Goal: Task Accomplishment & Management: Use online tool/utility

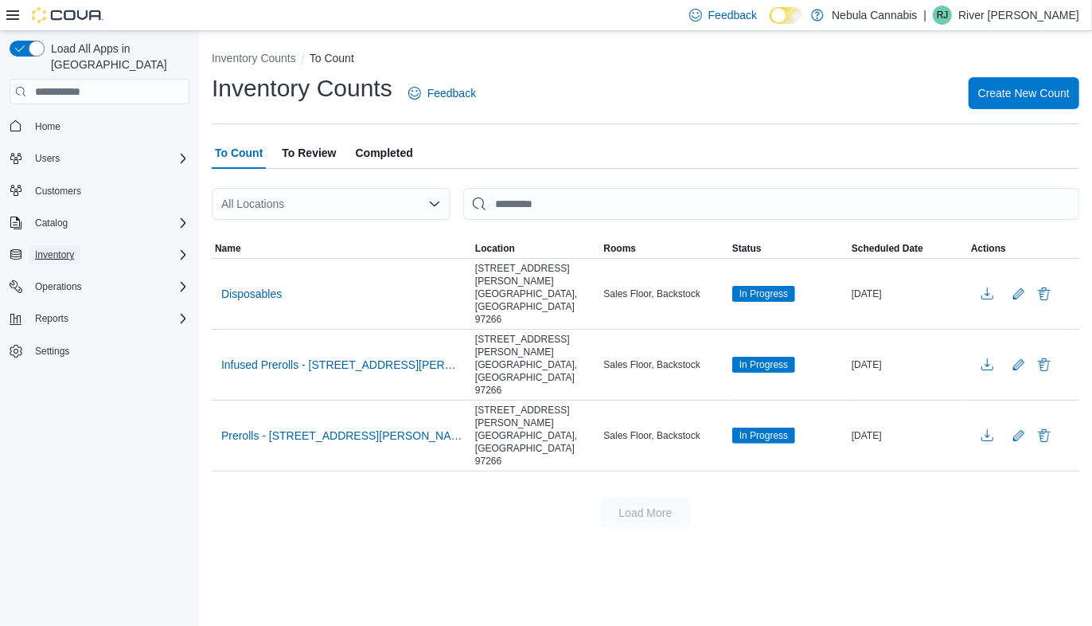
click at [48, 248] on span "Inventory" at bounding box center [54, 254] width 39 height 13
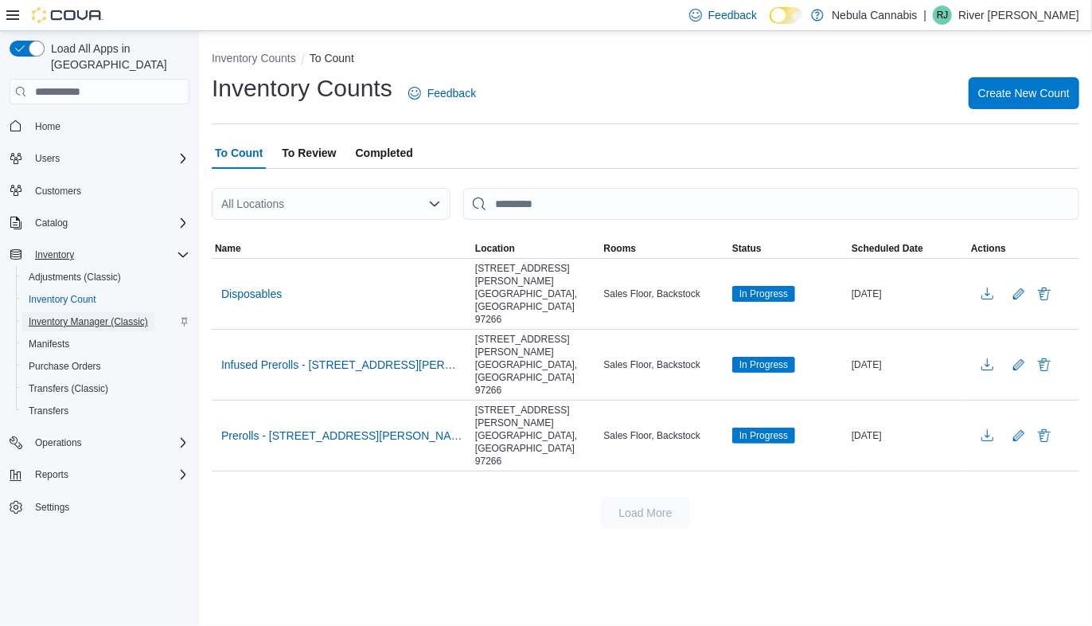
click at [61, 315] on span "Inventory Manager (Classic)" at bounding box center [88, 321] width 119 height 13
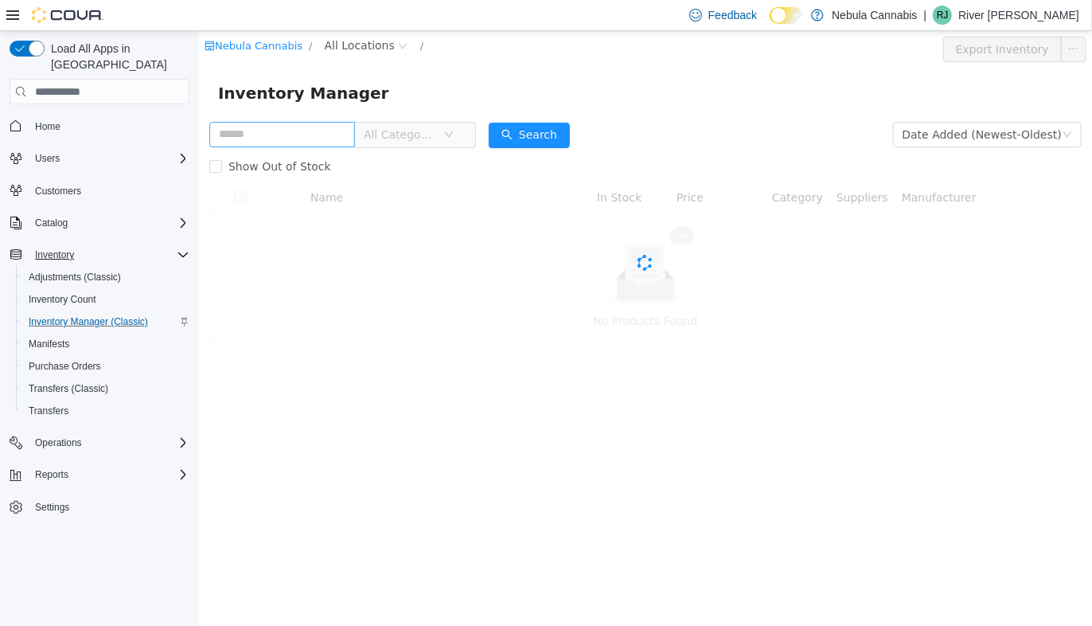
click at [237, 137] on input "text" at bounding box center [282, 134] width 146 height 25
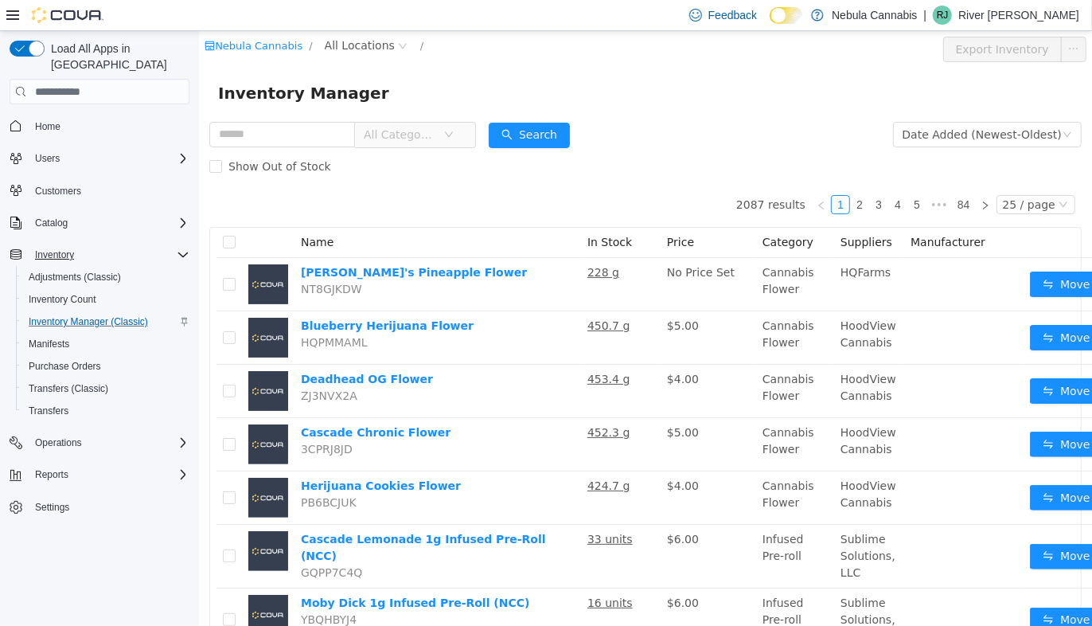
click at [715, 109] on div "Inventory Manager" at bounding box center [644, 93] width 893 height 51
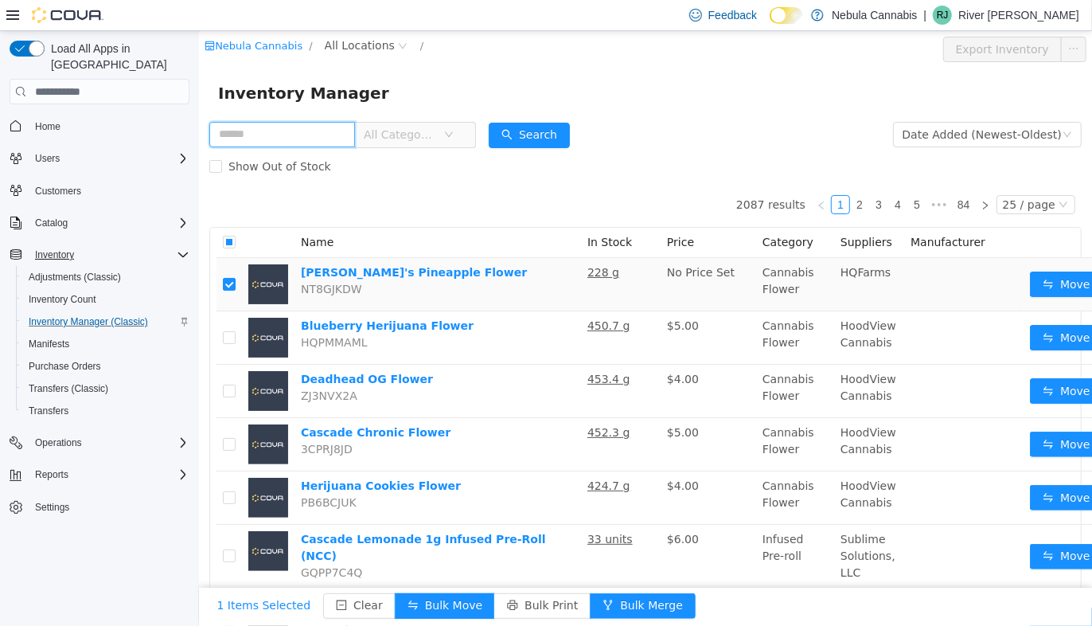
click at [308, 135] on input "text" at bounding box center [282, 134] width 146 height 25
type input "******"
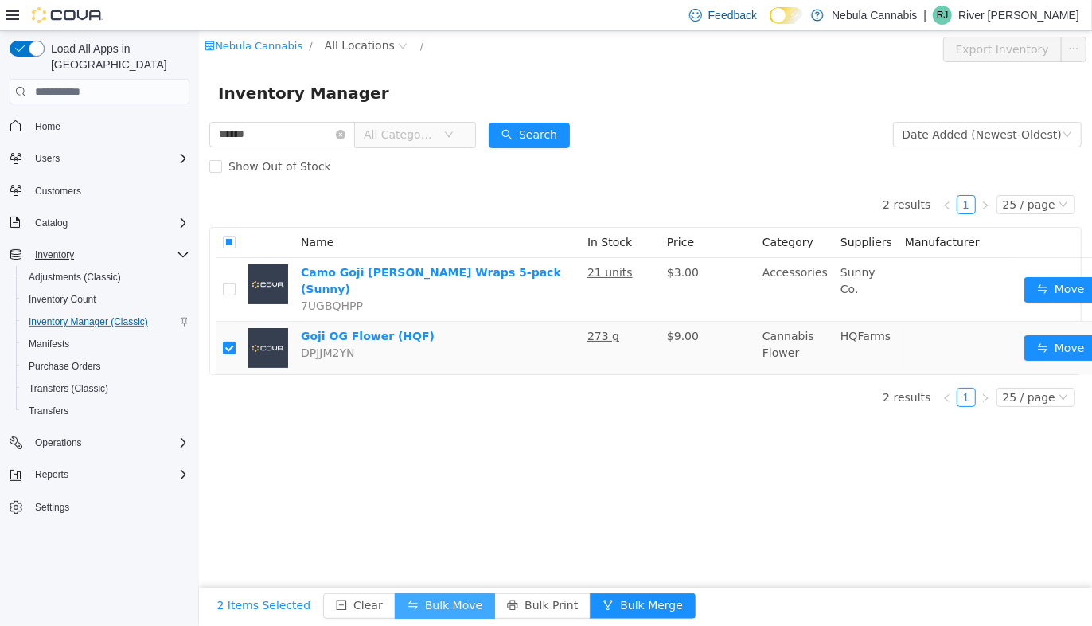
click at [417, 593] on button "Bulk Move" at bounding box center [444, 605] width 100 height 25
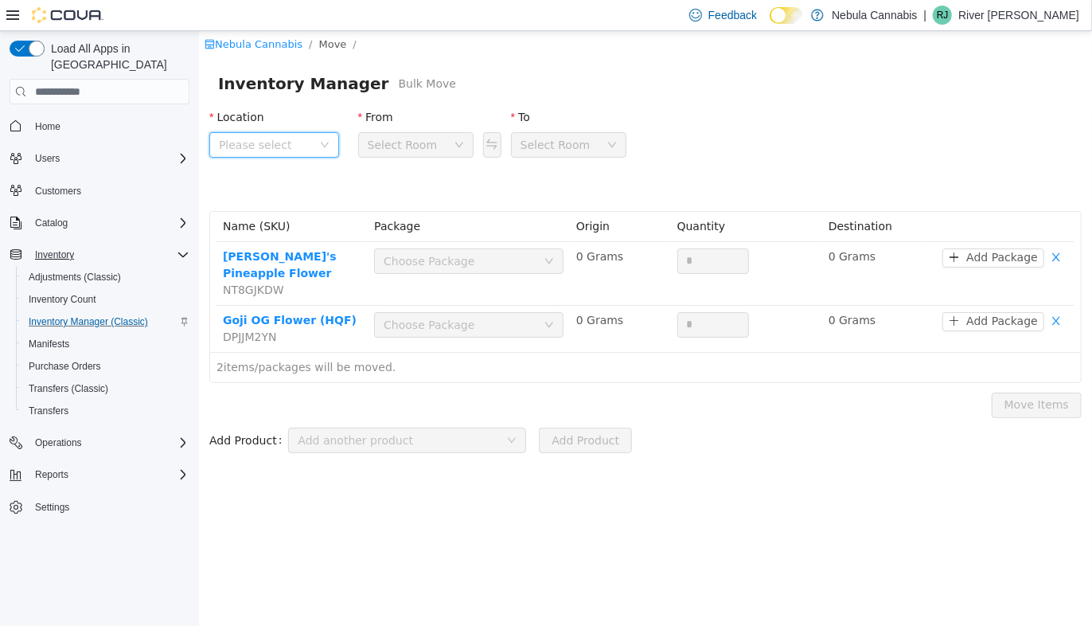
click at [277, 143] on span "Please select" at bounding box center [264, 145] width 93 height 16
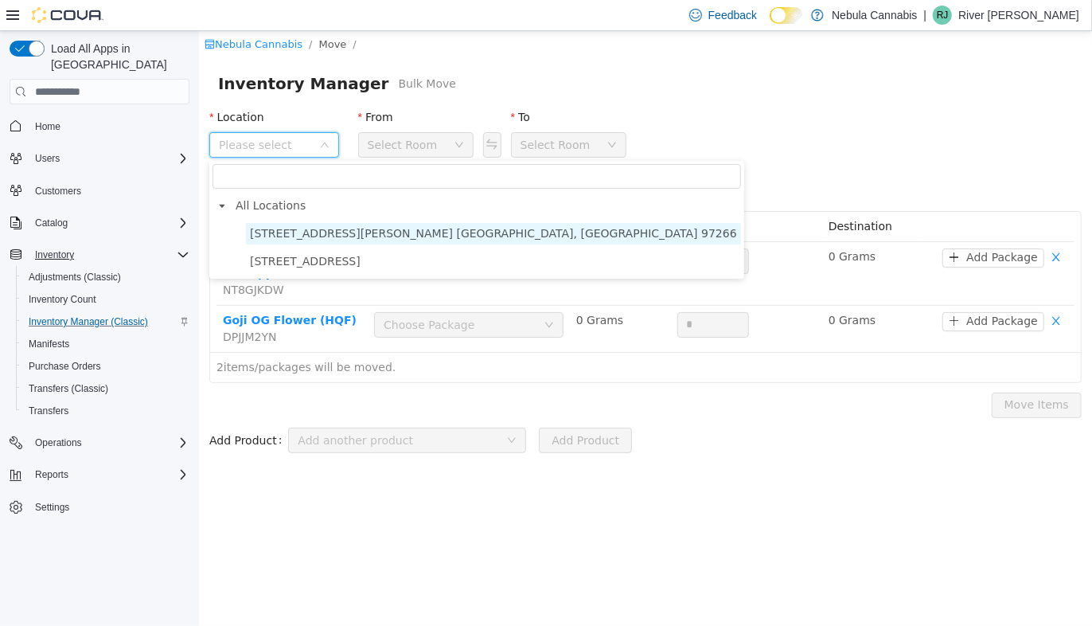
click at [287, 235] on span "11605 SE Powell Blvd. Portland, OR 97266" at bounding box center [492, 233] width 487 height 13
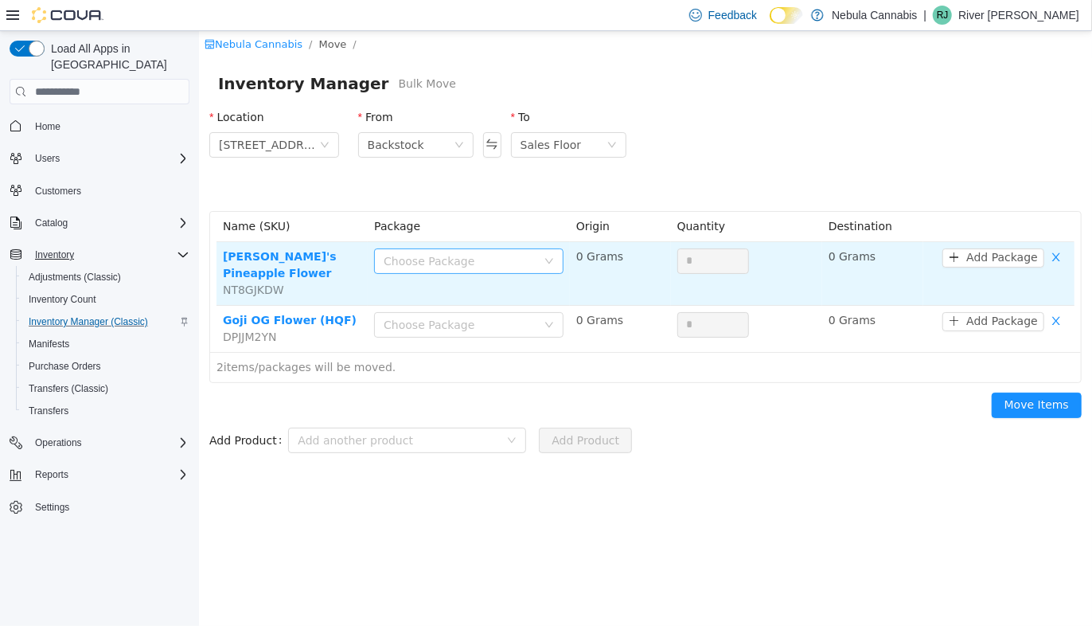
click at [479, 256] on div "Choose Package" at bounding box center [459, 261] width 153 height 16
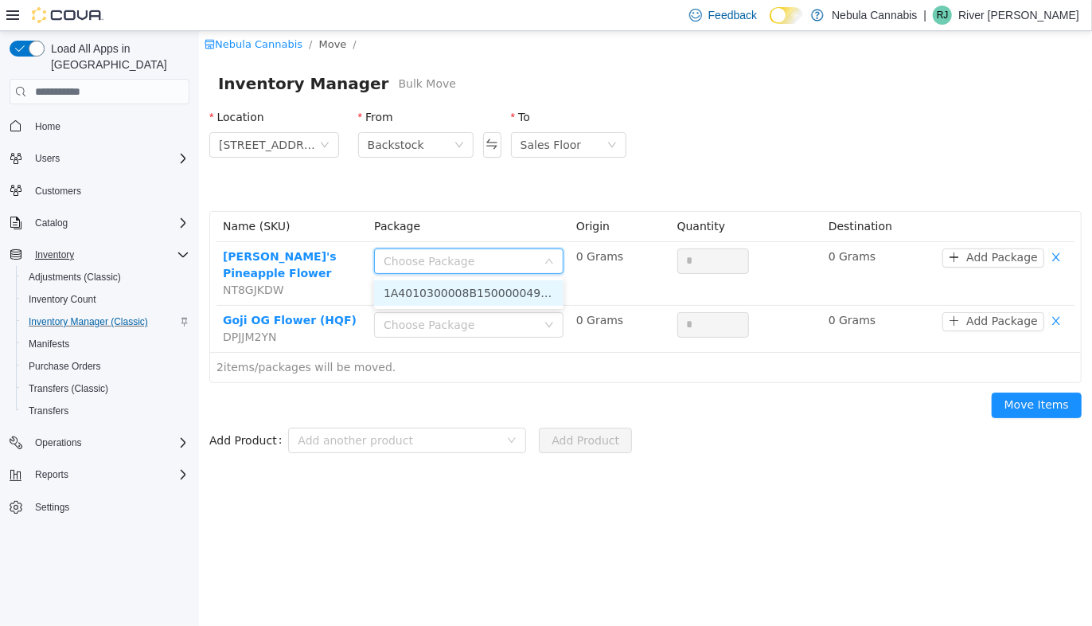
click at [475, 290] on li "1A4010300008B15000004946 (228 Grams)" at bounding box center [468, 292] width 190 height 25
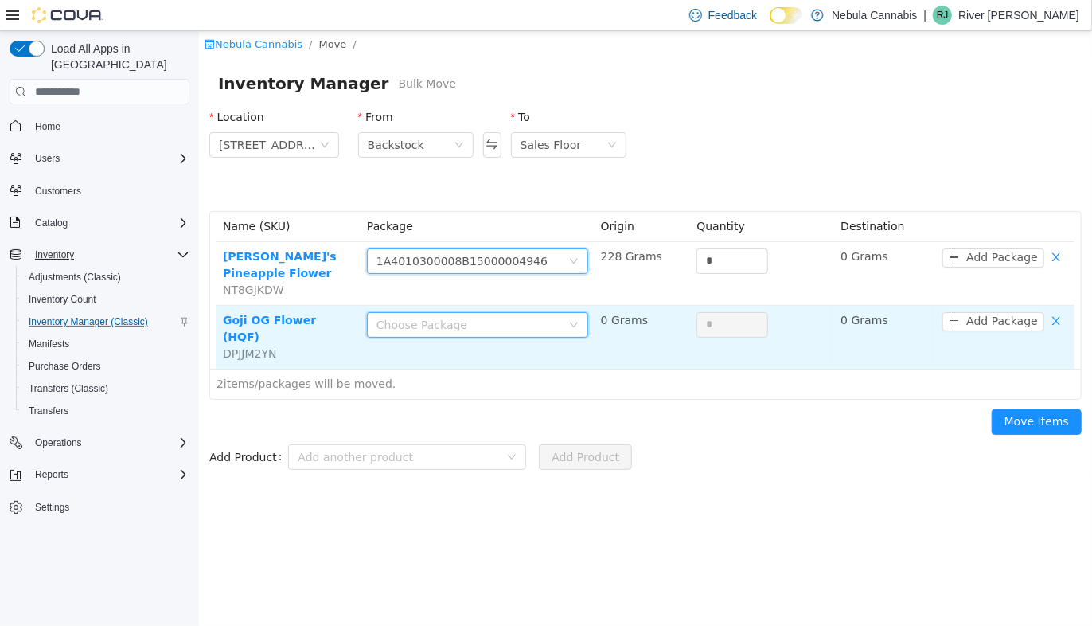
click at [474, 313] on div "Choose Package" at bounding box center [472, 325] width 192 height 24
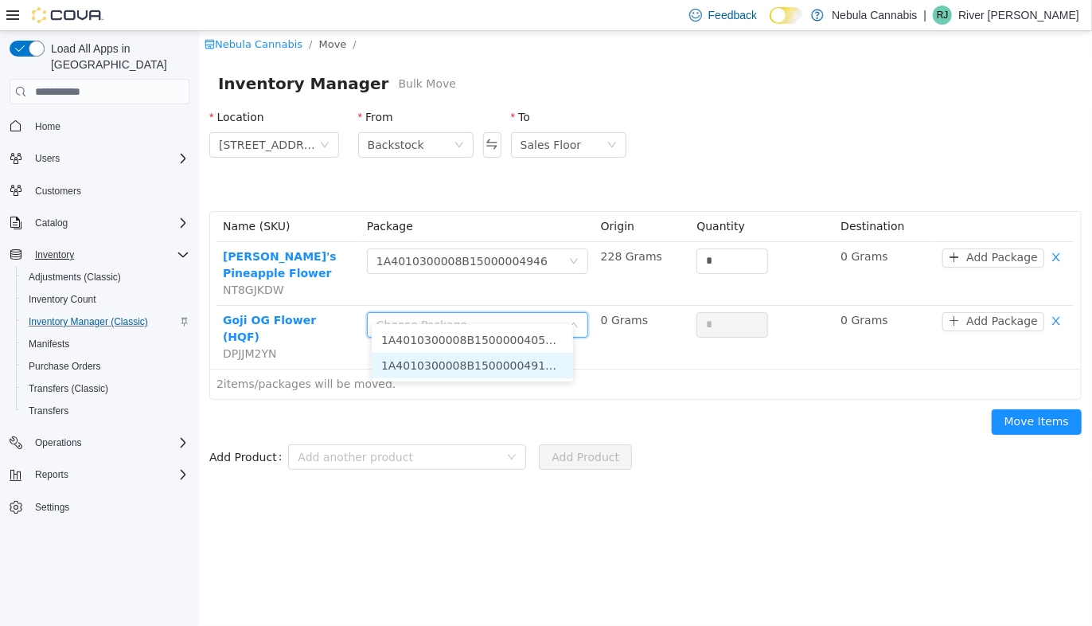
click at [479, 368] on li "1A4010300008B15000004918 (227.4 Grams)" at bounding box center [471, 365] width 201 height 25
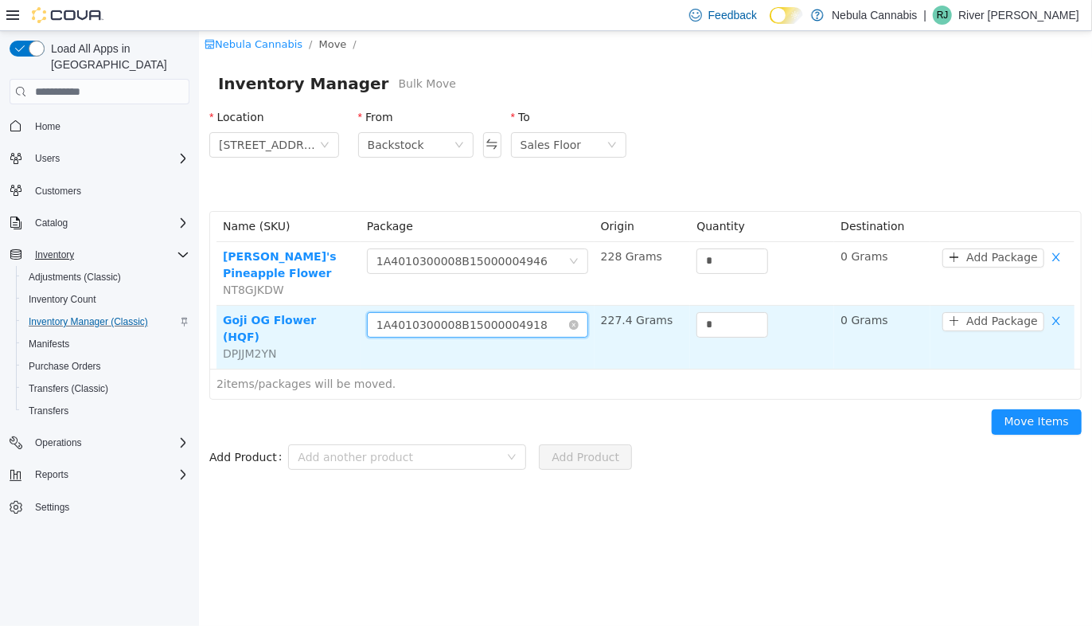
click at [520, 318] on div "1A4010300008B15000004918" at bounding box center [461, 325] width 171 height 24
click at [726, 313] on input "*" at bounding box center [732, 325] width 70 height 24
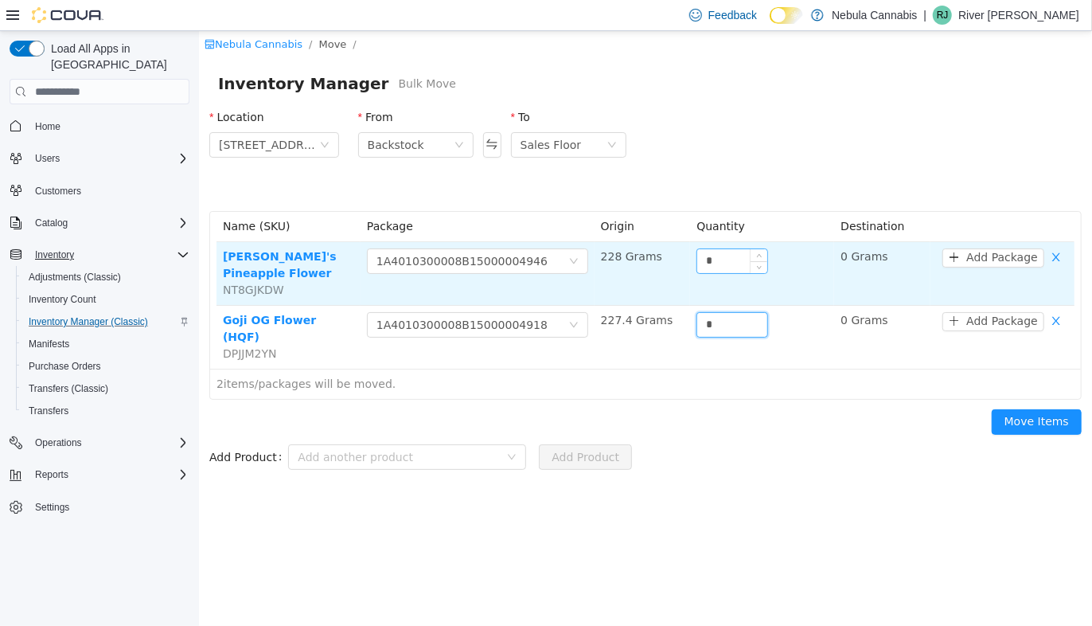
click at [697, 263] on input "*" at bounding box center [732, 261] width 70 height 24
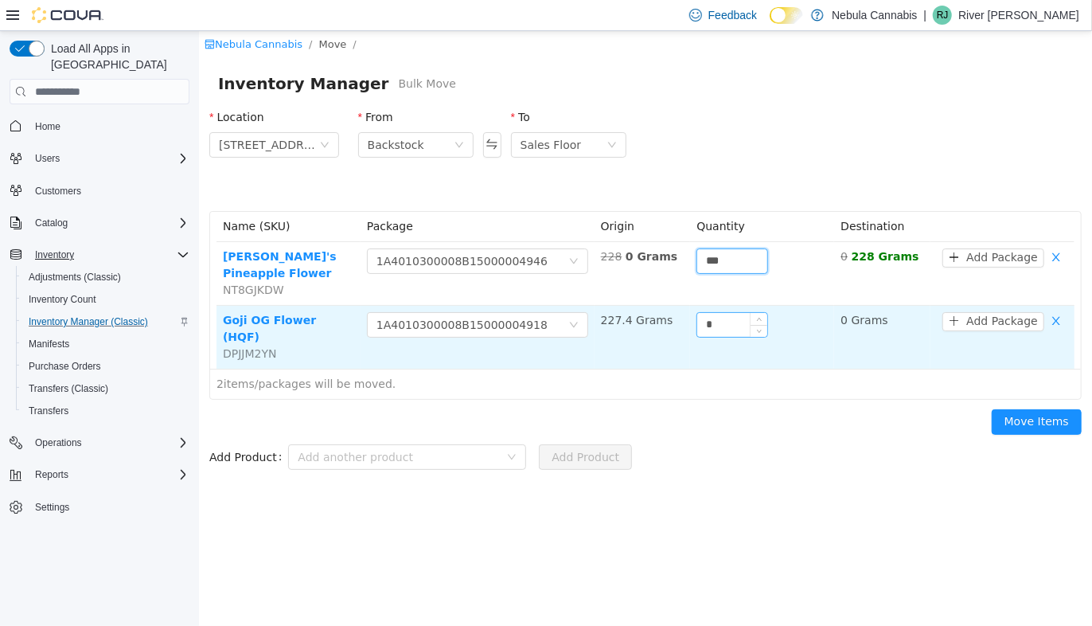
type input "***"
click at [713, 313] on input "*" at bounding box center [732, 325] width 70 height 24
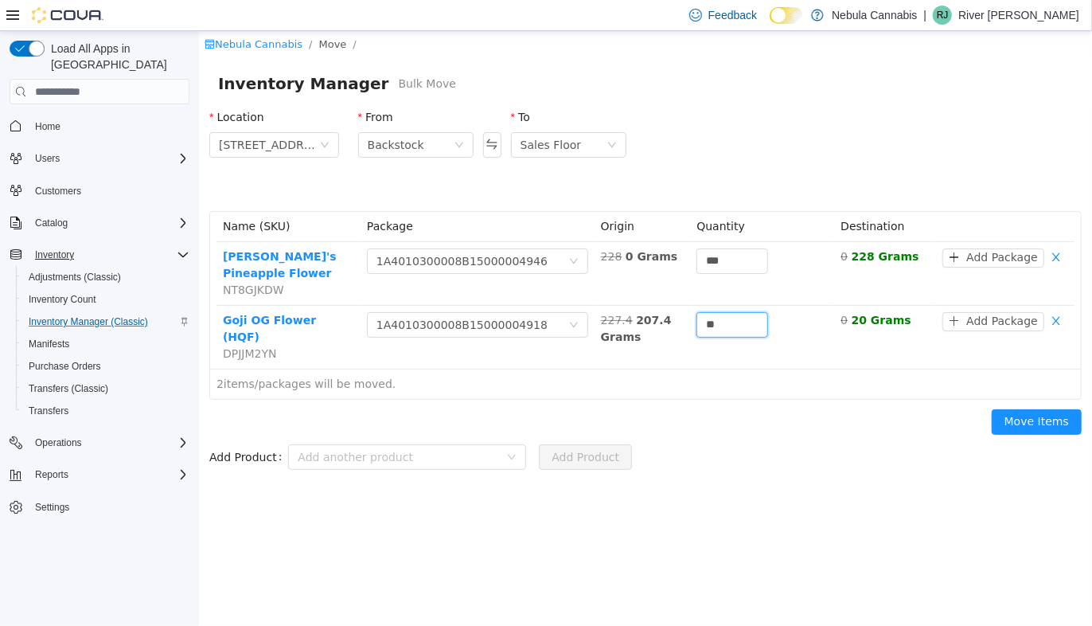
type input "**"
